Goal: Transaction & Acquisition: Purchase product/service

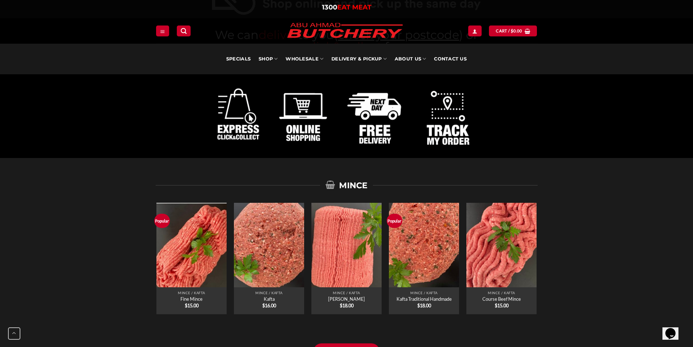
scroll to position [447, 0]
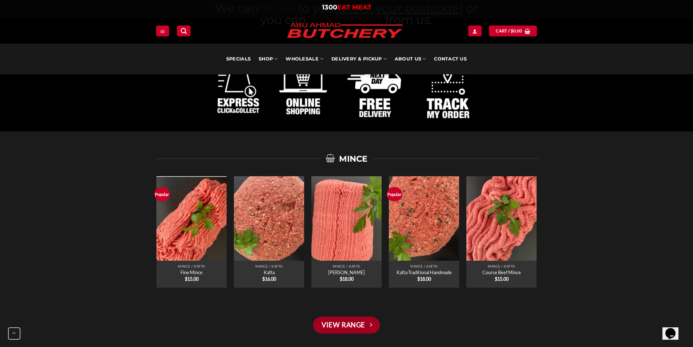
click at [357, 326] on link "View Range" at bounding box center [346, 324] width 66 height 17
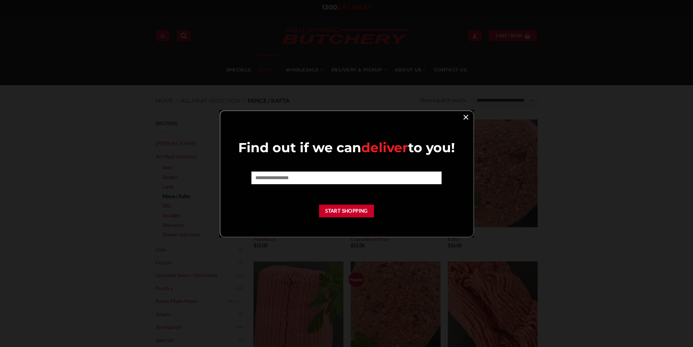
click at [466, 117] on link "×" at bounding box center [466, 117] width 11 height 10
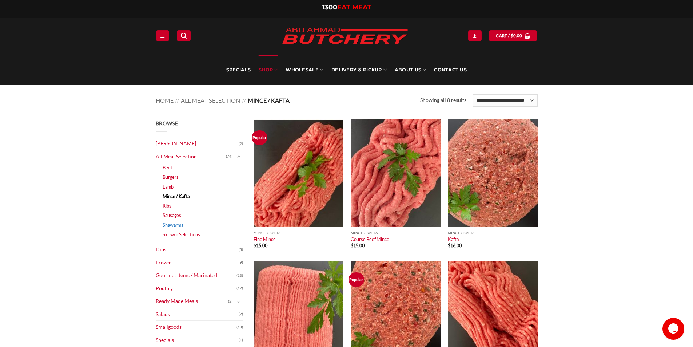
click at [175, 223] on link "Shawarma" at bounding box center [173, 224] width 21 height 9
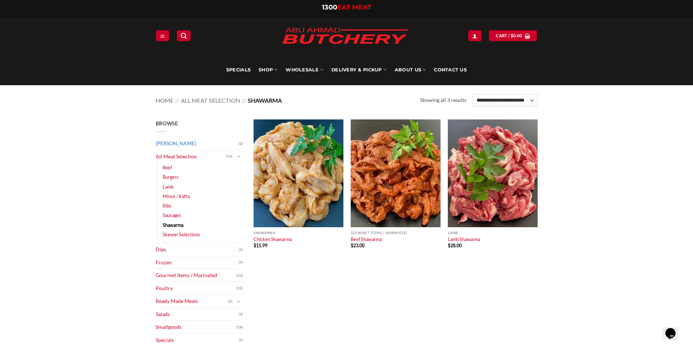
click at [192, 144] on link "Abu Ahmad Butchery" at bounding box center [197, 143] width 83 height 13
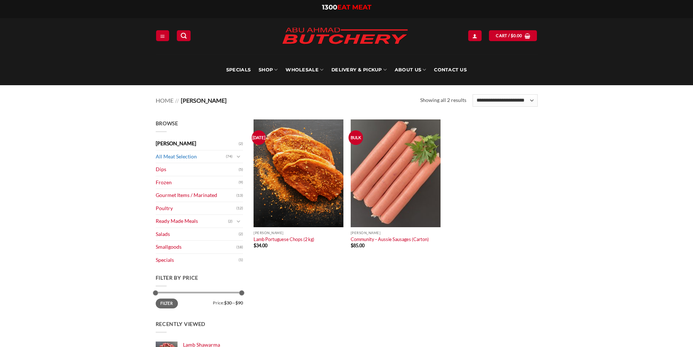
click at [199, 157] on link "All Meat Selection" at bounding box center [191, 156] width 70 height 13
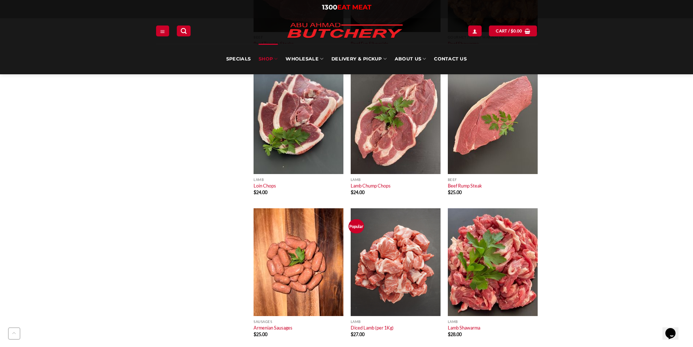
scroll to position [2017, 0]
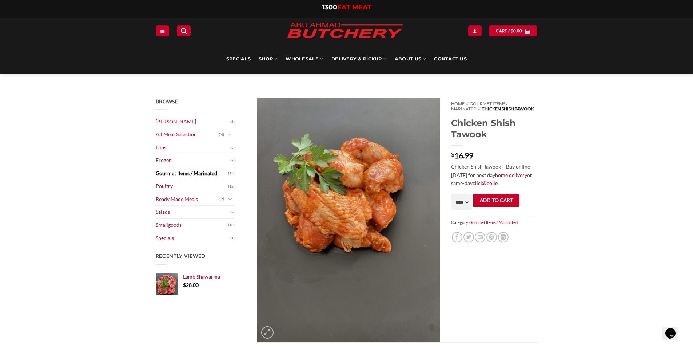
scroll to position [31, 0]
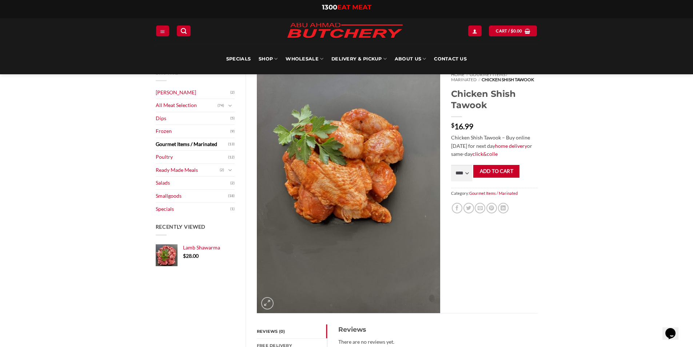
click at [367, 215] on img at bounding box center [348, 190] width 183 height 244
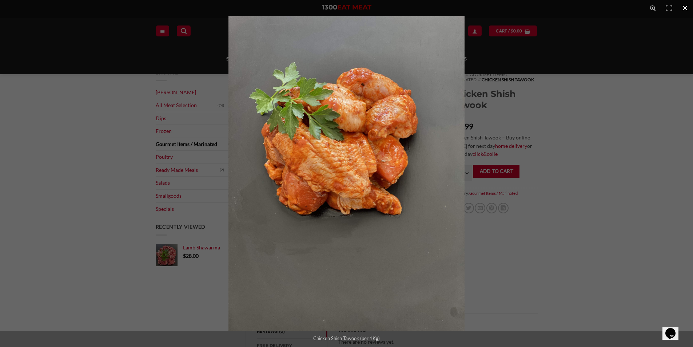
click at [631, 219] on div at bounding box center [574, 189] width 693 height 347
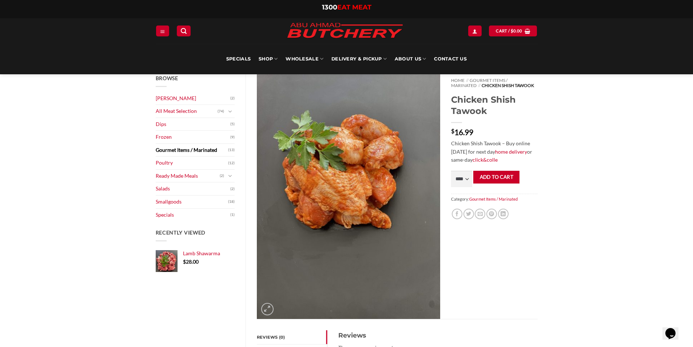
scroll to position [0, 0]
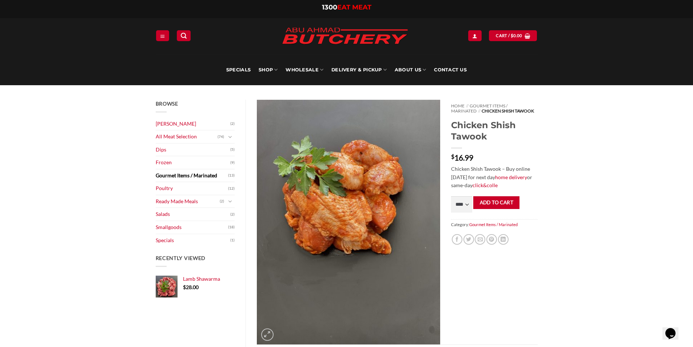
click at [203, 176] on link "Gourmet Items / Marinated" at bounding box center [192, 175] width 73 height 13
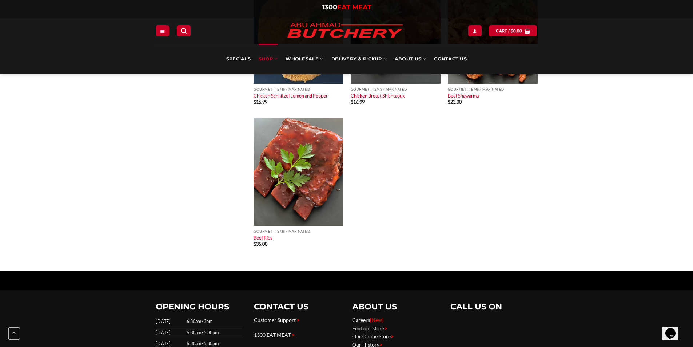
scroll to position [597, 0]
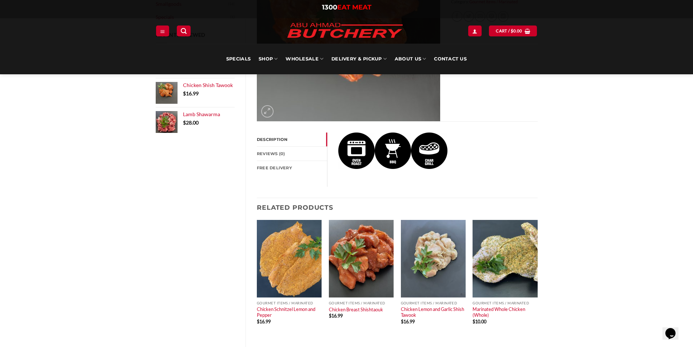
scroll to position [231, 0]
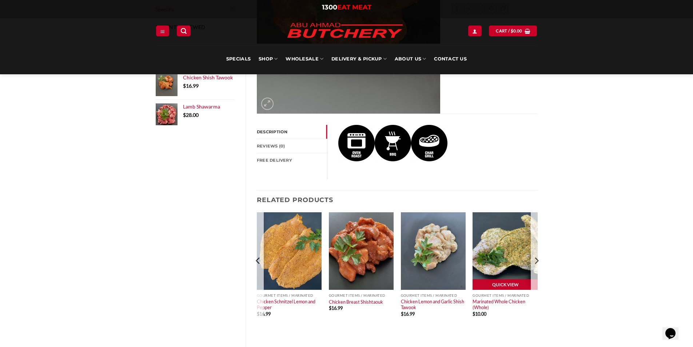
click at [515, 233] on img at bounding box center [505, 251] width 65 height 78
